Goal: Task Accomplishment & Management: Complete application form

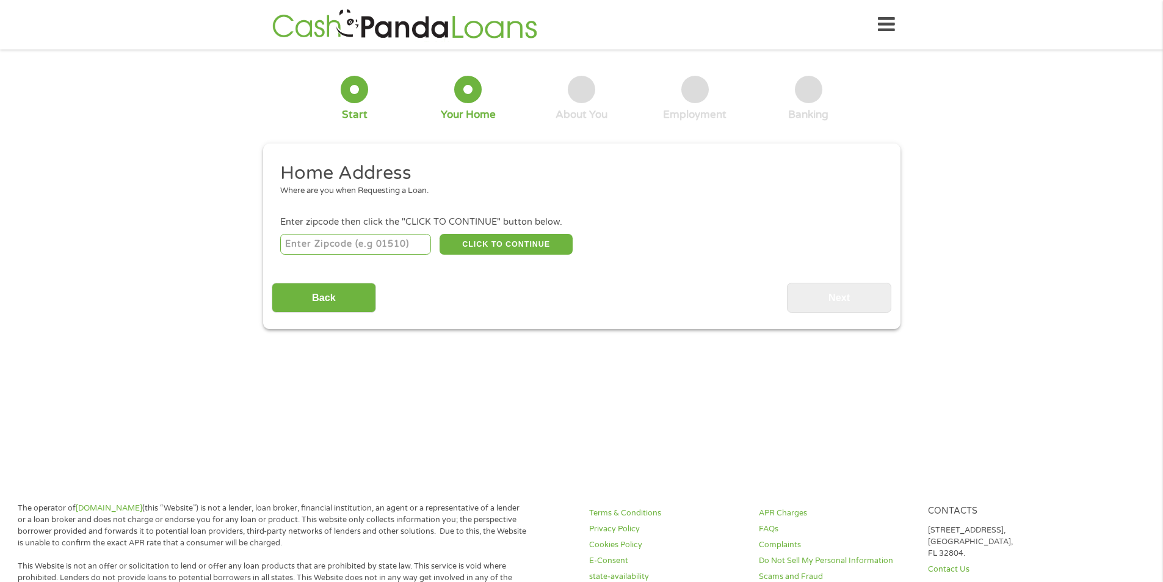
click at [372, 241] on input "number" at bounding box center [355, 244] width 151 height 21
type input "44431"
click at [502, 244] on button "CLICK TO CONTINUE" at bounding box center [506, 244] width 133 height 21
type input "44431"
type input "Leetonia"
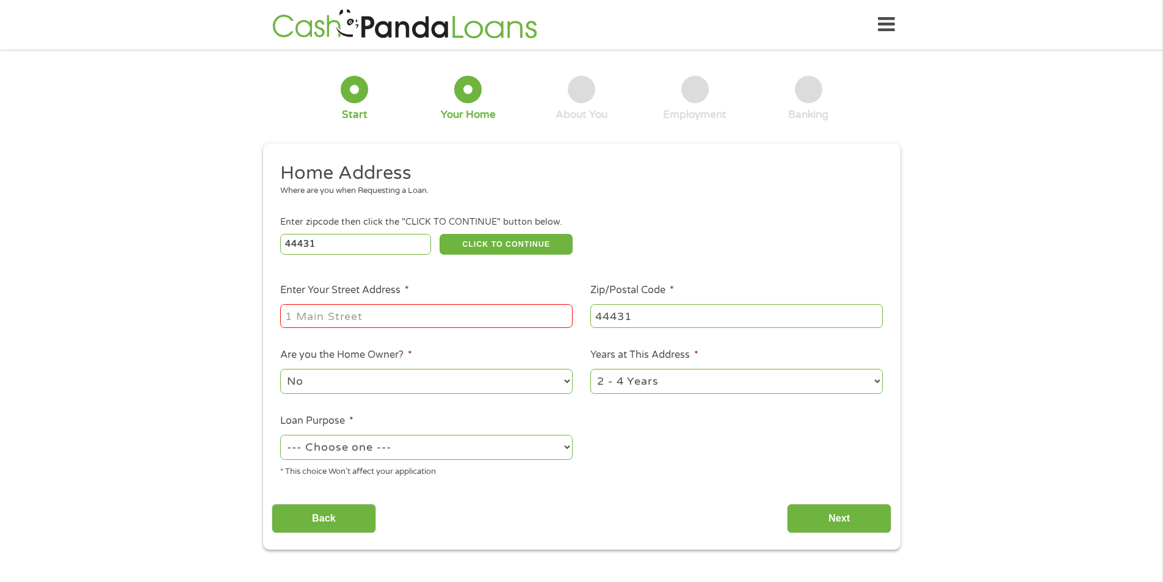
click at [460, 321] on input "Enter Your Street Address *" at bounding box center [426, 315] width 292 height 23
type input "[STREET_ADDRESS]"
click at [439, 377] on select "No Yes" at bounding box center [426, 381] width 292 height 25
select select "yes"
click at [280, 369] on select "No Yes" at bounding box center [426, 381] width 292 height 25
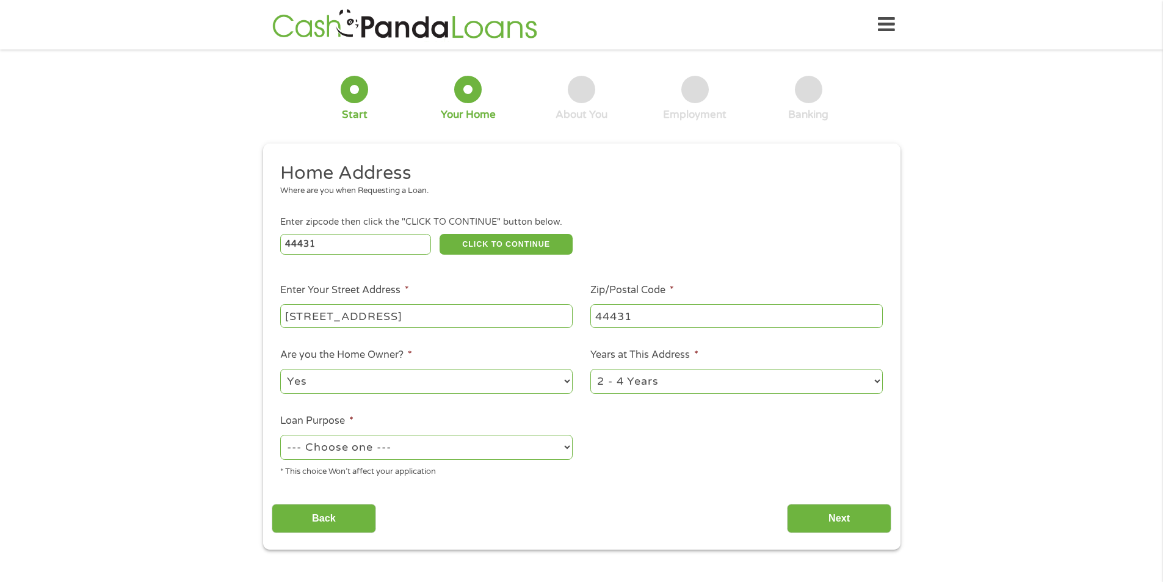
drag, startPoint x: 404, startPoint y: 443, endPoint x: 403, endPoint y: 455, distance: 11.7
click at [405, 443] on select "--- Choose one --- Pay Bills Debt Consolidation Home Improvement Major Purchase…" at bounding box center [426, 447] width 292 height 25
select select "paybills"
click at [280, 435] on select "--- Choose one --- Pay Bills Debt Consolidation Home Improvement Major Purchase…" at bounding box center [426, 447] width 292 height 25
click at [673, 373] on select "1 Year or less 1 - 2 Years 2 - 4 Years Over 4 Years" at bounding box center [736, 381] width 292 height 25
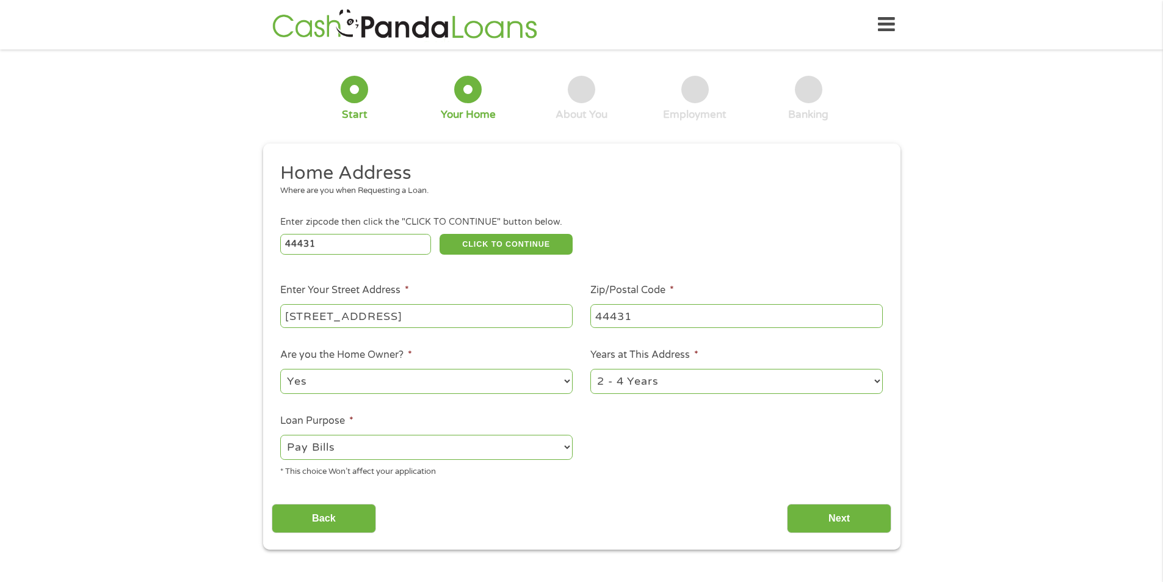
select select "60months"
click at [590, 369] on select "1 Year or less 1 - 2 Years 2 - 4 Years Over 4 Years" at bounding box center [736, 381] width 292 height 25
click at [824, 520] on input "Next" at bounding box center [839, 519] width 104 height 30
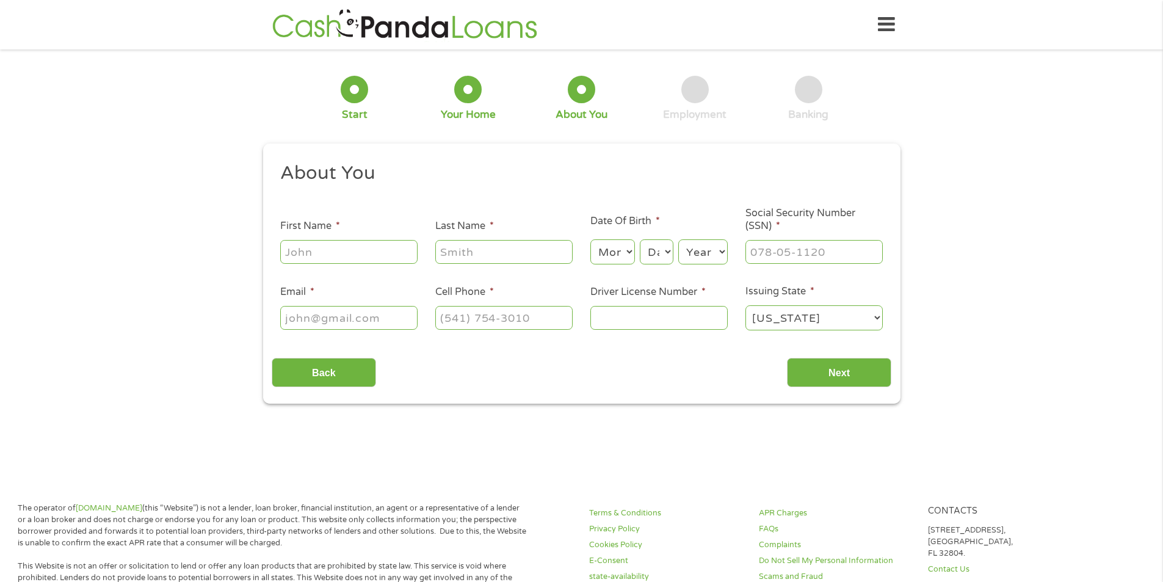
click at [370, 254] on input "First Name *" at bounding box center [348, 251] width 137 height 23
type input "[PERSON_NAME]"
type input "Bell"
type input "[EMAIL_ADDRESS][DOMAIN_NAME]"
type input "[PHONE_NUMBER]"
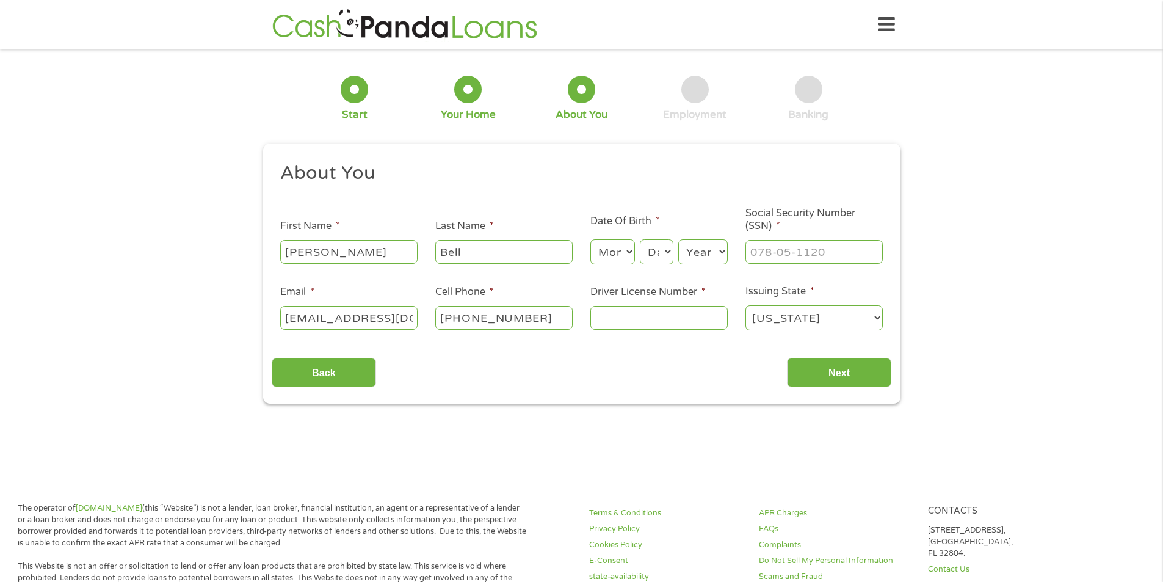
click at [615, 250] on select "Month 1 2 3 4 5 6 7 8 9 10 11 12" at bounding box center [612, 251] width 45 height 25
select select "6"
click at [590, 239] on select "Month 1 2 3 4 5 6 7 8 9 10 11 12" at bounding box center [612, 251] width 45 height 25
click at [659, 250] on select "Day 1 2 3 4 5 6 7 8 9 10 11 12 13 14 15 16 17 18 19 20 21 22 23 24 25 26 27 28 …" at bounding box center [656, 251] width 33 height 25
select select "8"
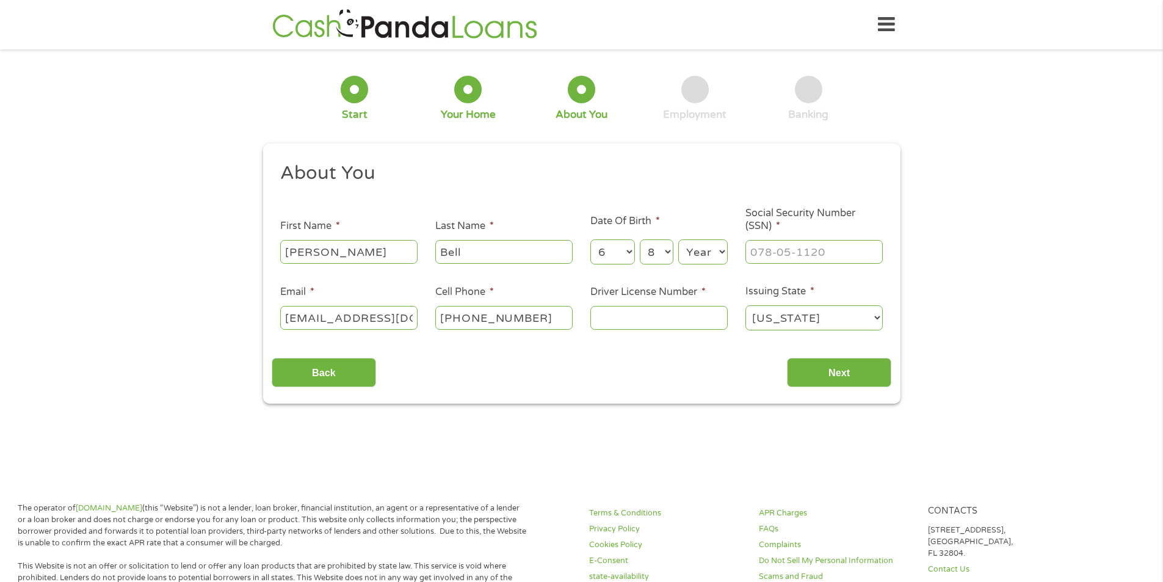
click at [640, 239] on select "Day 1 2 3 4 5 6 7 8 9 10 11 12 13 14 15 16 17 18 19 20 21 22 23 24 25 26 27 28 …" at bounding box center [656, 251] width 33 height 25
click at [697, 254] on select "Year [DATE] 2006 2005 2004 2003 2002 2001 2000 1999 1998 1997 1996 1995 1994 19…" at bounding box center [702, 251] width 49 height 25
select select "1983"
click at [678, 239] on select "Year [DATE] 2006 2005 2004 2003 2002 2001 2000 1999 1998 1997 1996 1995 1994 19…" at bounding box center [702, 251] width 49 height 25
click at [810, 255] on input "___-__-____" at bounding box center [813, 251] width 137 height 23
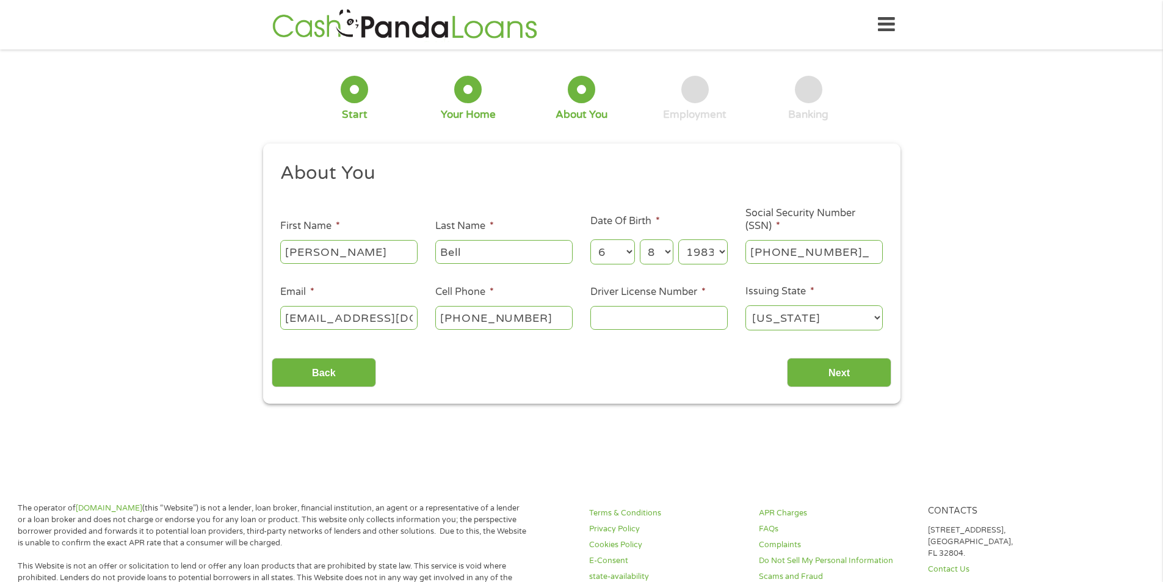
type input "276-90-8630"
click at [624, 325] on input "Driver License Number *" at bounding box center [658, 317] width 137 height 23
type input "RX069775"
click at [829, 369] on input "Next" at bounding box center [839, 373] width 104 height 30
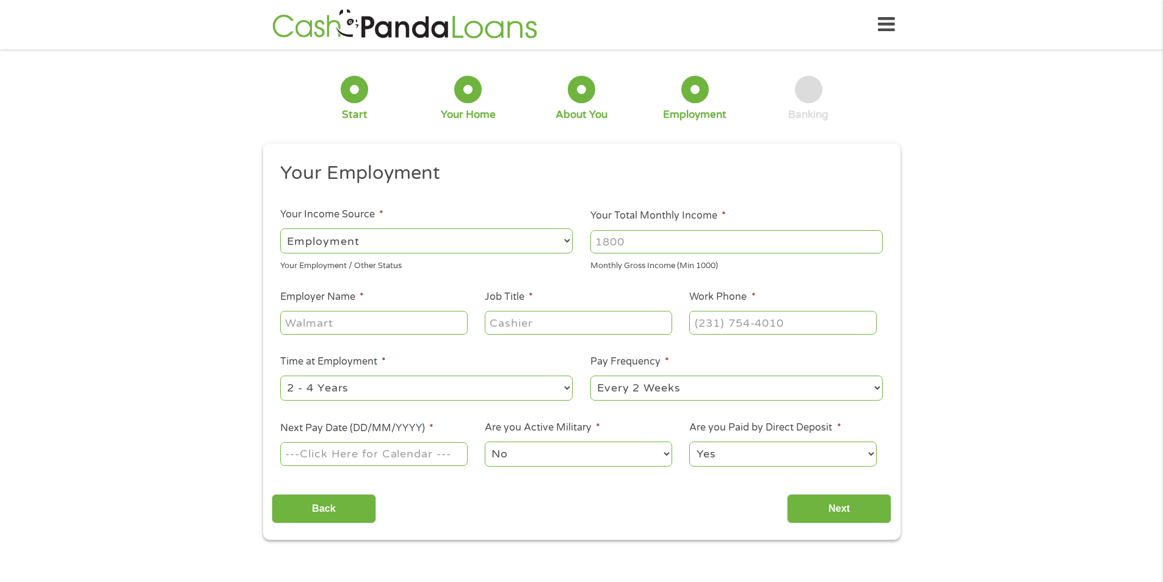
click at [665, 242] on input "Your Total Monthly Income *" at bounding box center [736, 241] width 292 height 23
click at [723, 244] on input "Your Total Monthly Income *" at bounding box center [736, 241] width 292 height 23
type input "3280"
click at [393, 327] on input "Employer Name *" at bounding box center [373, 322] width 187 height 23
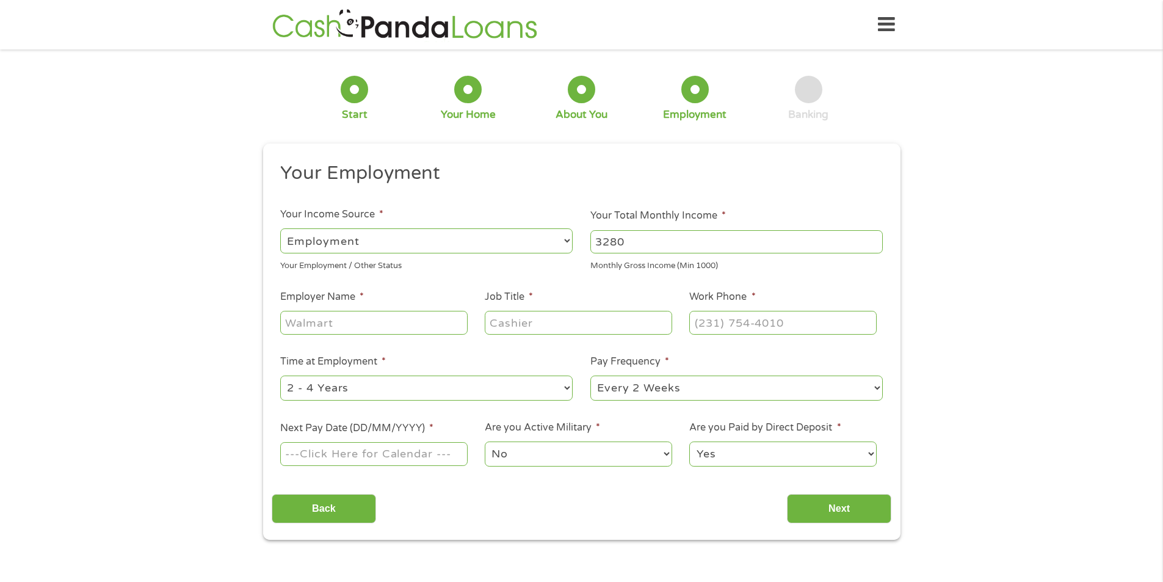
type input "e"
type input "Welding Improvement"
type input "Estimator"
type input "[PHONE_NUMBER]"
click at [402, 394] on select "--- Choose one --- 1 Year or less 1 - 2 Years 2 - 4 Years Over 4 Years" at bounding box center [426, 387] width 292 height 25
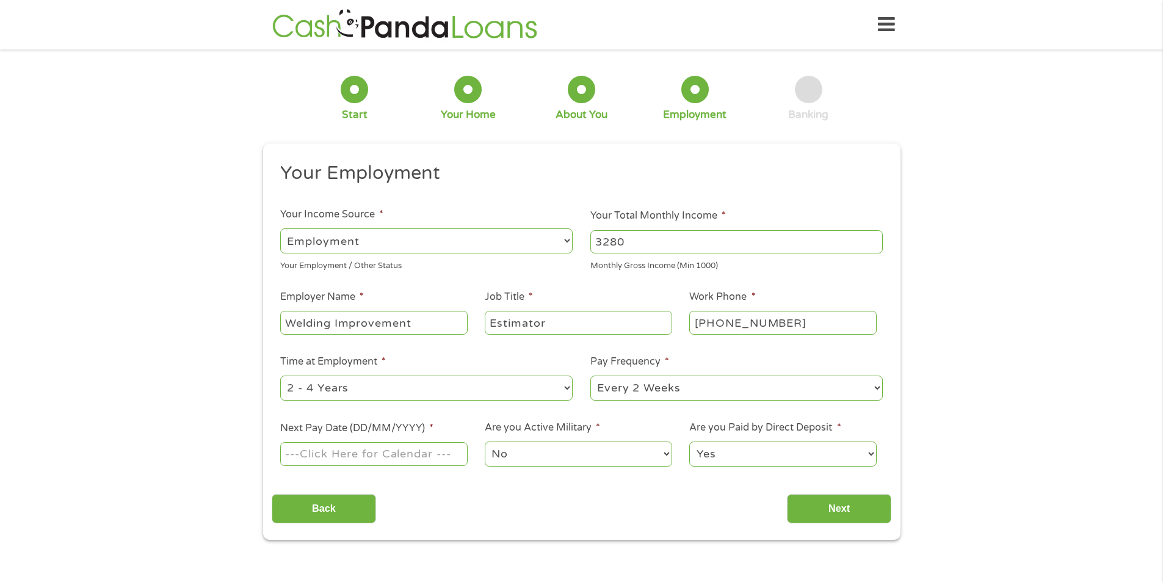
select select "60months"
click at [280, 375] on select "--- Choose one --- 1 Year or less 1 - 2 Years 2 - 4 Years Over 4 Years" at bounding box center [426, 387] width 292 height 25
click at [624, 385] on select "--- Choose one --- Every 2 Weeks Every Week Monthly Semi-Monthly" at bounding box center [736, 387] width 292 height 25
select select "weekly"
click at [590, 375] on select "--- Choose one --- Every 2 Weeks Every Week Monthly Semi-Monthly" at bounding box center [736, 387] width 292 height 25
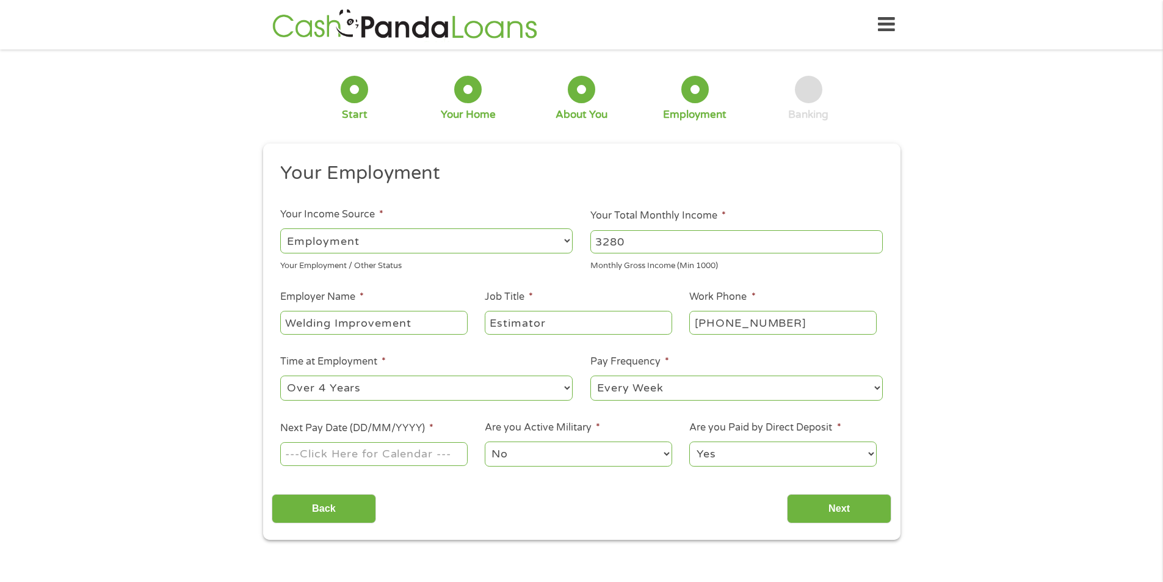
click at [430, 463] on input "Next Pay Date (DD/MM/YYYY) *" at bounding box center [373, 453] width 187 height 23
type input "[DATE]"
click at [537, 454] on select "No Yes" at bounding box center [578, 453] width 187 height 25
click at [485, 441] on select "No Yes" at bounding box center [578, 453] width 187 height 25
click at [838, 505] on input "Next" at bounding box center [839, 509] width 104 height 30
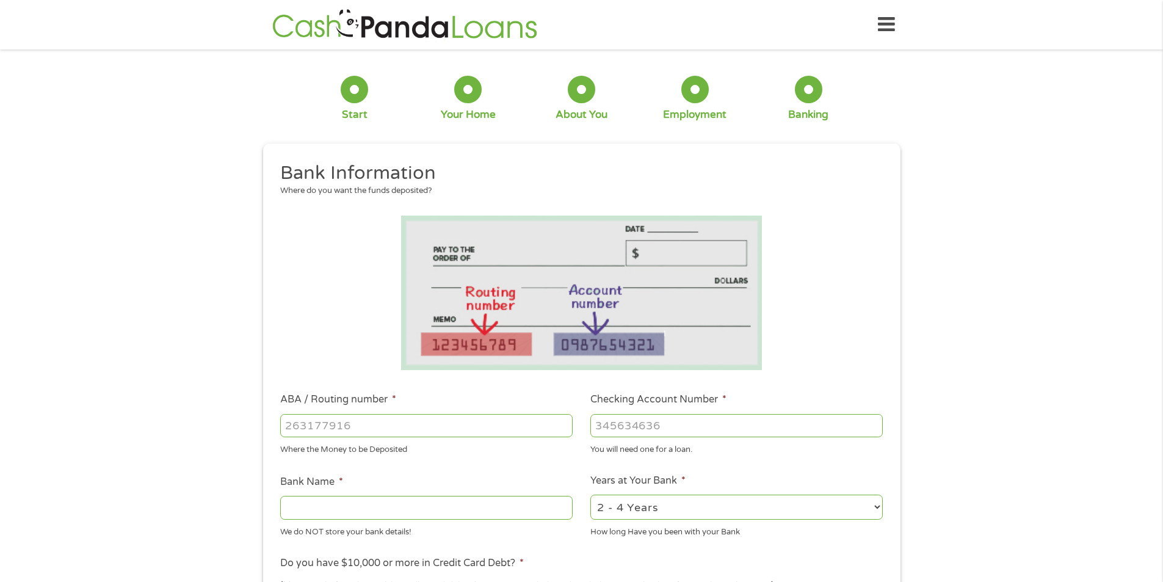
click at [359, 427] on input "ABA / Routing number *" at bounding box center [426, 425] width 292 height 23
type input "041215032"
type input "HUNTINGTON NATIONAL BANK"
type input "041215032"
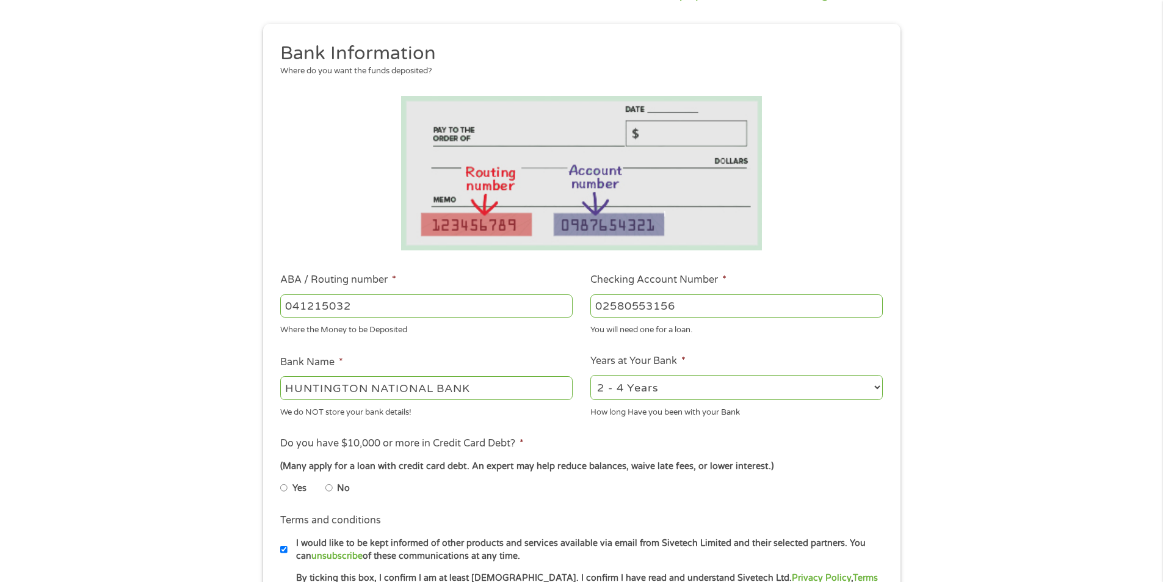
scroll to position [163, 0]
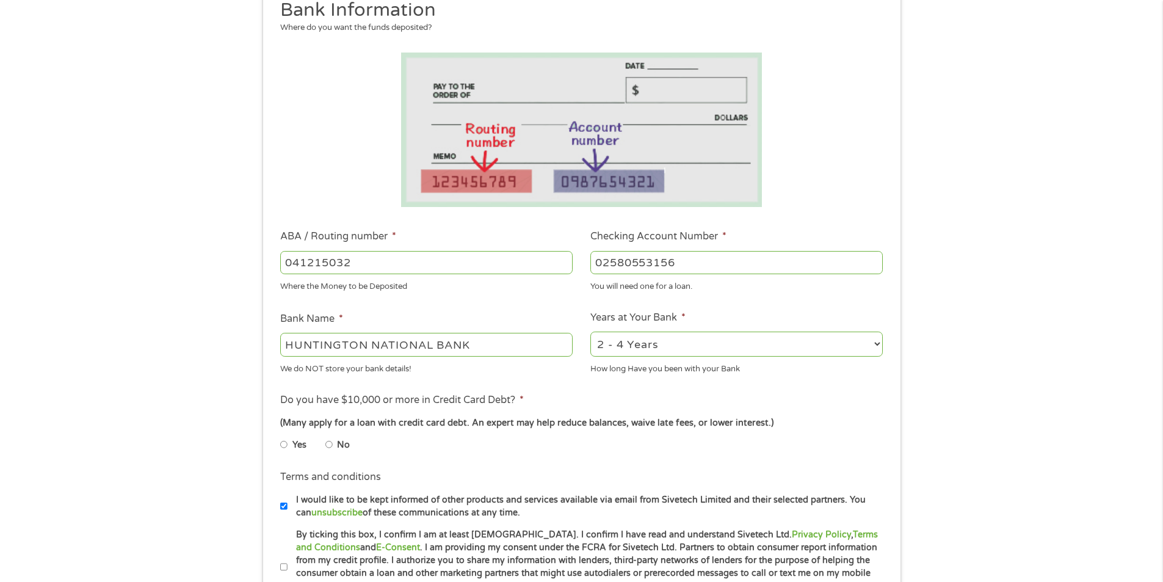
type input "02580553156"
click at [708, 336] on select "2 - 4 Years 6 - 12 Months 1 - 2 Years Over 4 Years" at bounding box center [736, 343] width 292 height 25
select select "60months"
click at [590, 331] on select "2 - 4 Years 6 - 12 Months 1 - 2 Years Over 4 Years" at bounding box center [736, 343] width 292 height 25
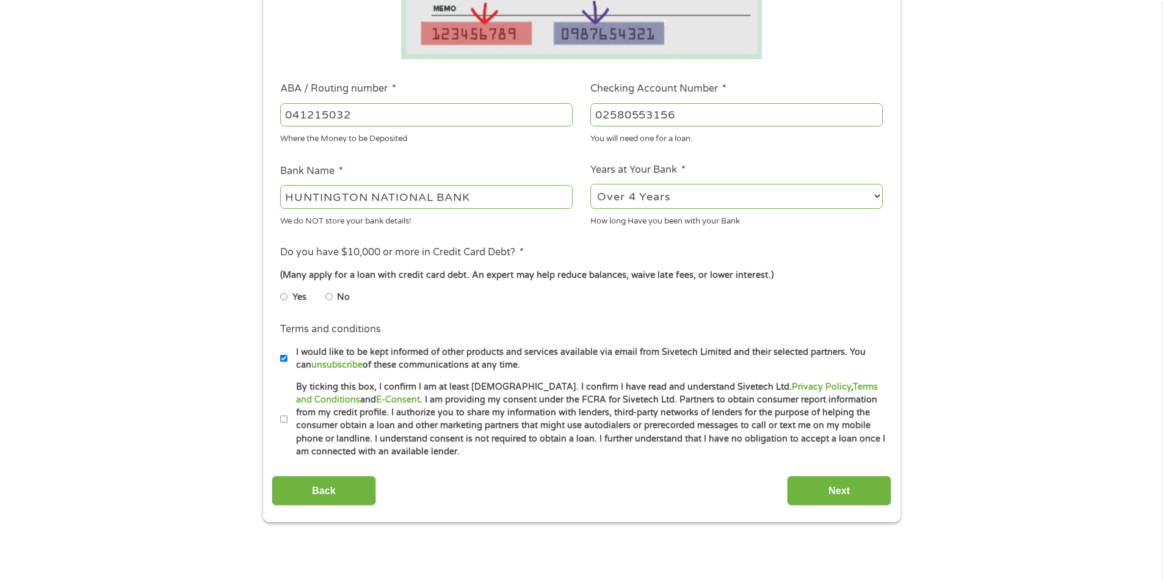
scroll to position [325, 0]
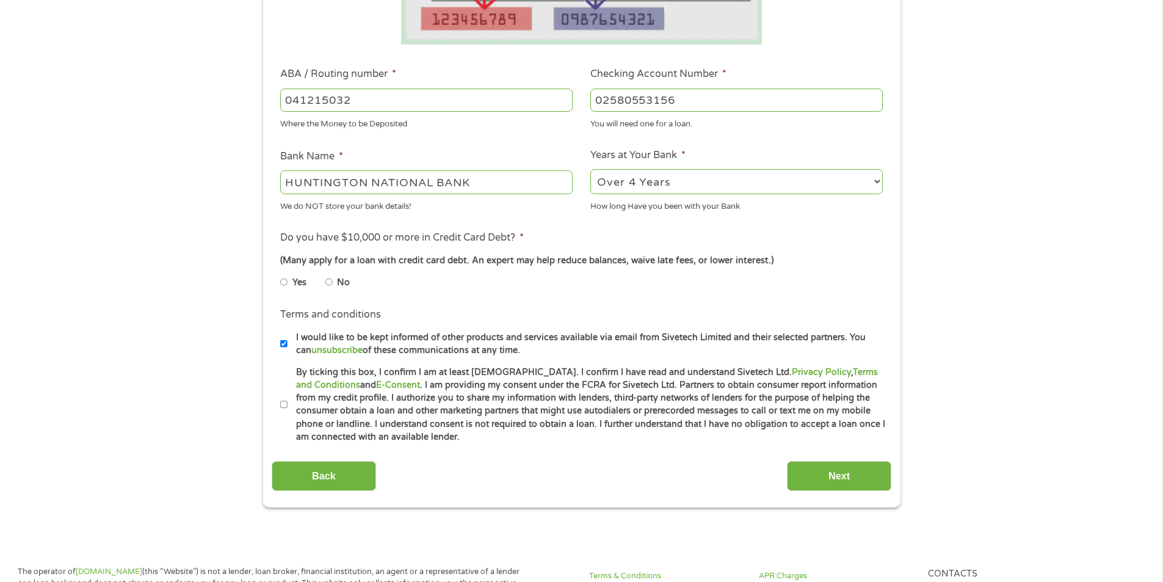
click at [288, 404] on label "By ticking this box, I confirm I am at least [DEMOGRAPHIC_DATA]. I confirm I ha…" at bounding box center [587, 405] width 599 height 78
click at [288, 404] on input "By ticking this box, I confirm I am at least [DEMOGRAPHIC_DATA]. I confirm I ha…" at bounding box center [283, 405] width 7 height 20
checkbox input "true"
click at [822, 480] on input "Next" at bounding box center [839, 476] width 104 height 30
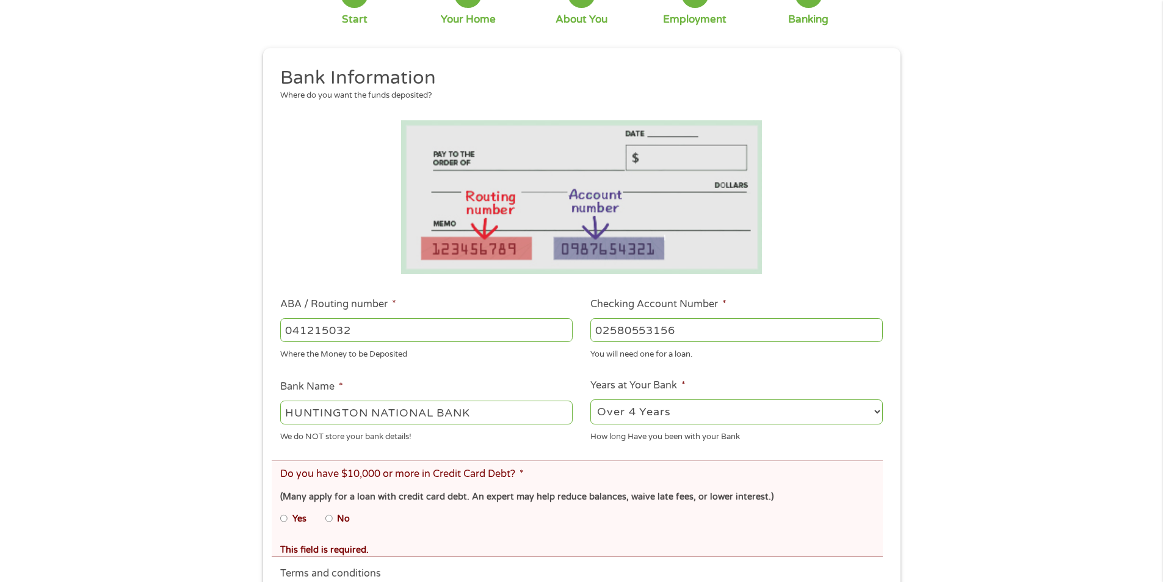
scroll to position [163, 0]
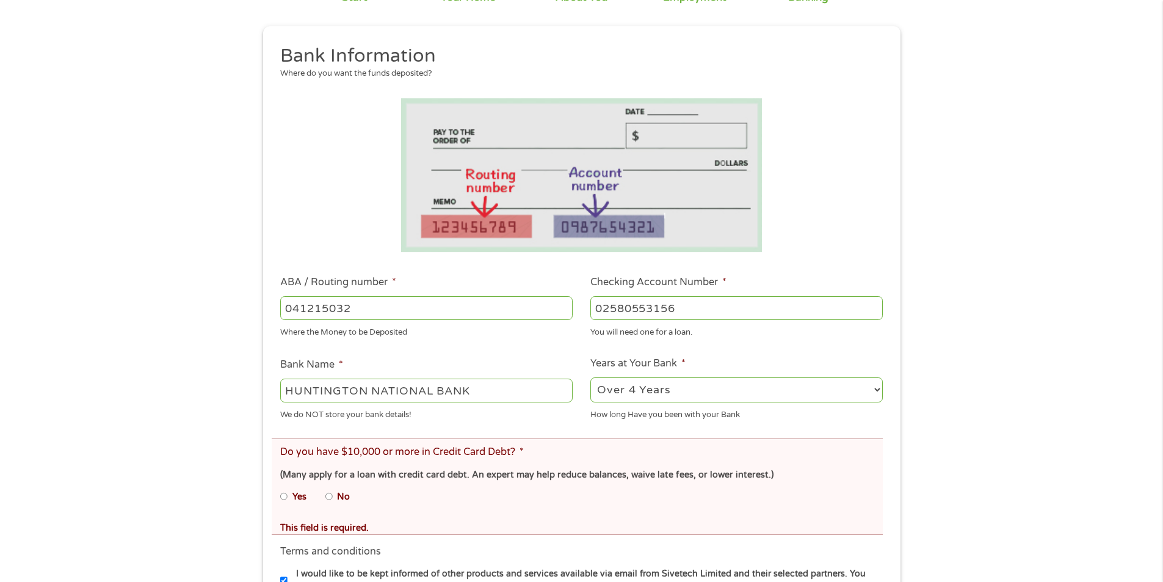
click at [328, 501] on input "No" at bounding box center [328, 497] width 7 height 20
radio input "true"
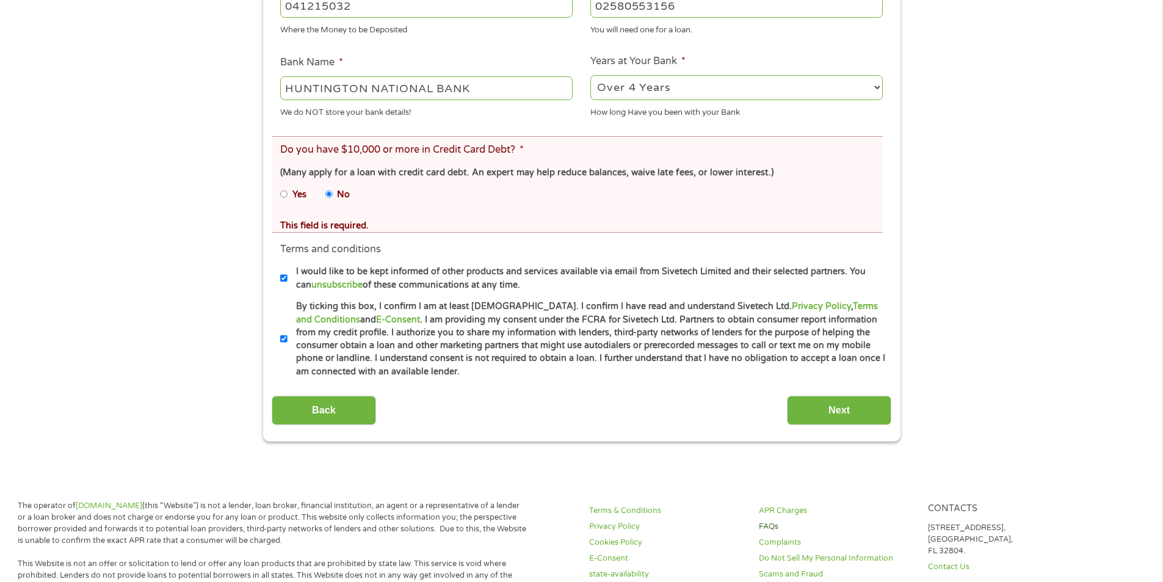
scroll to position [488, 0]
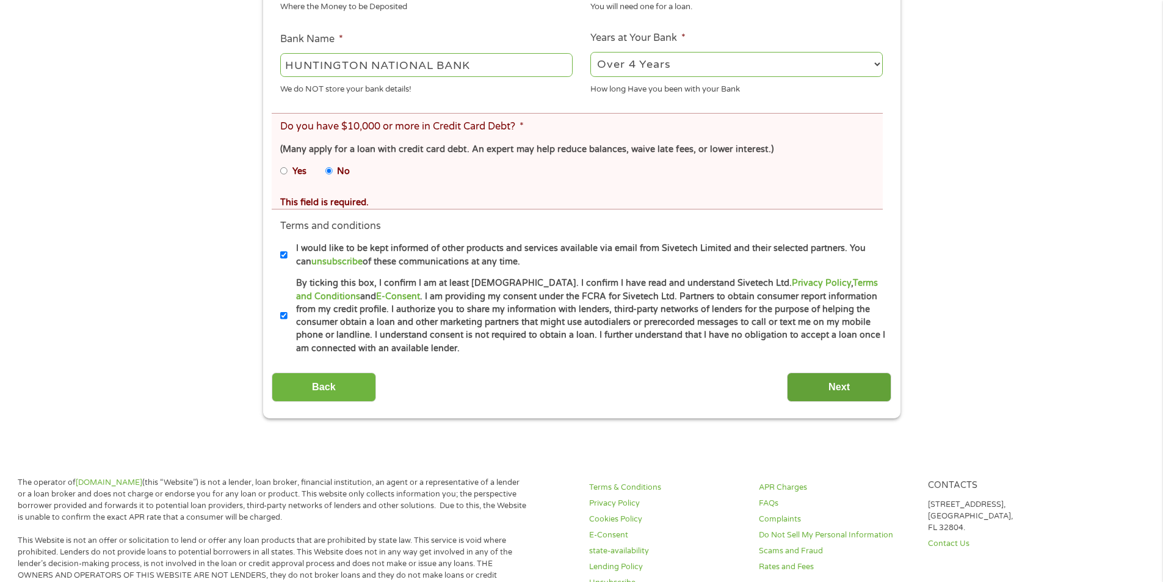
click at [830, 396] on input "Next" at bounding box center [839, 387] width 104 height 30
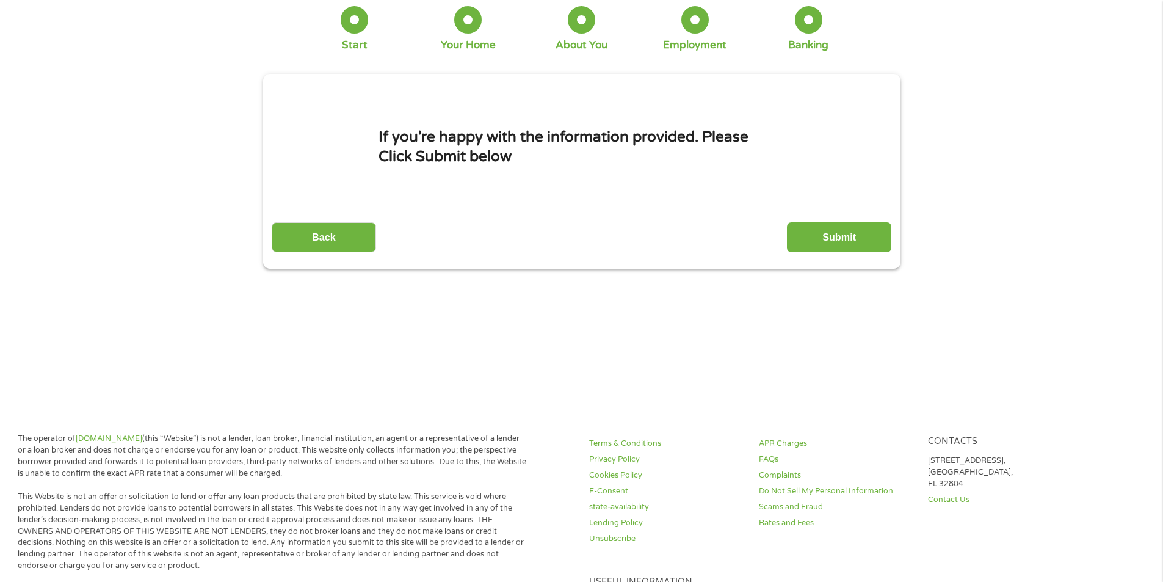
scroll to position [0, 0]
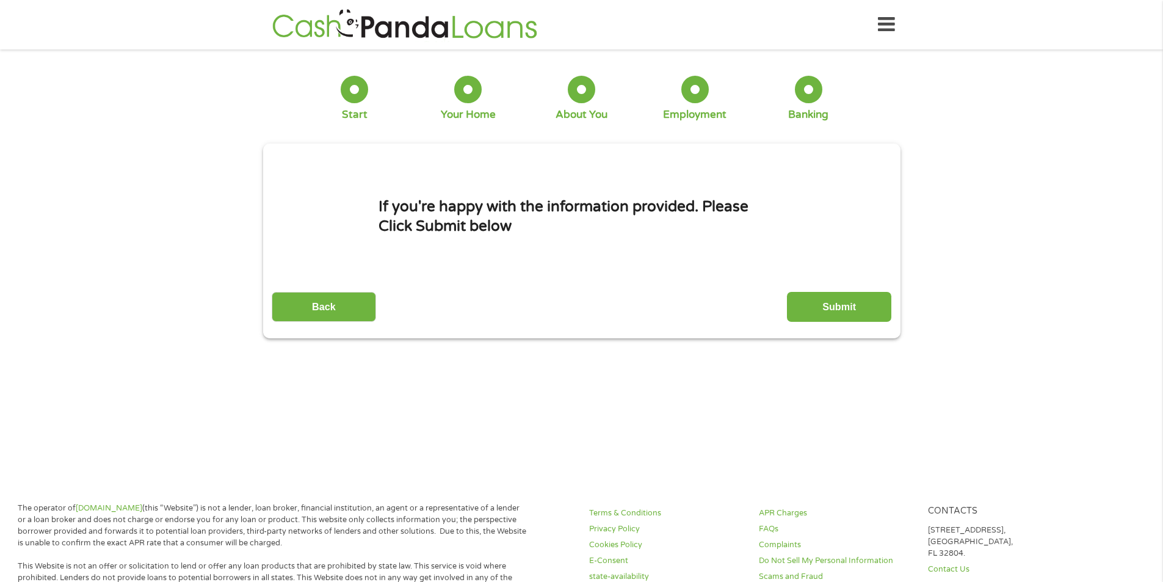
click at [806, 299] on input "Submit" at bounding box center [839, 307] width 104 height 30
